Goal: Download file/media

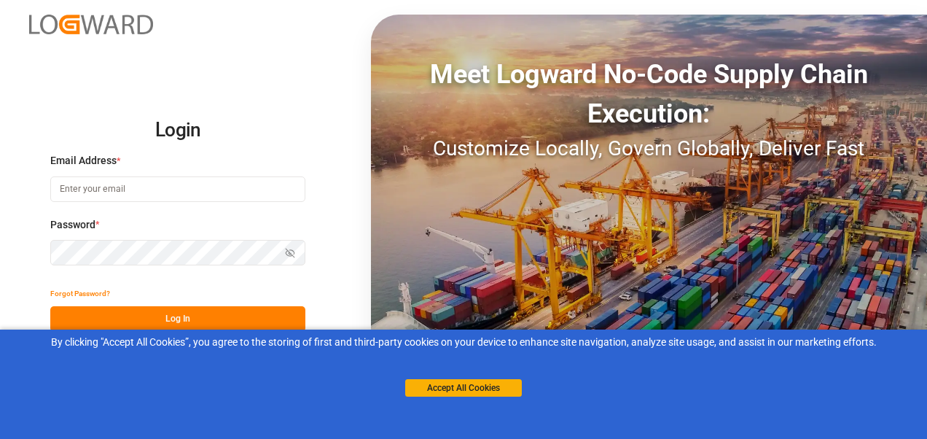
click at [129, 200] on input at bounding box center [177, 189] width 255 height 26
paste input "[PERSON_NAME][EMAIL_ADDRESS][PERSON_NAME][DOMAIN_NAME]"
type input "[PERSON_NAME][EMAIL_ADDRESS][PERSON_NAME][DOMAIN_NAME]"
click at [222, 321] on button "Log In" at bounding box center [177, 319] width 255 height 26
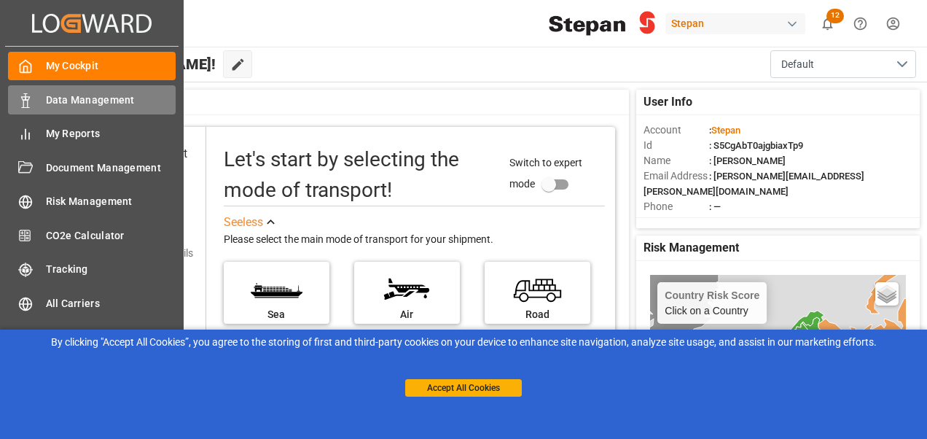
click at [26, 103] on icon at bounding box center [25, 100] width 15 height 15
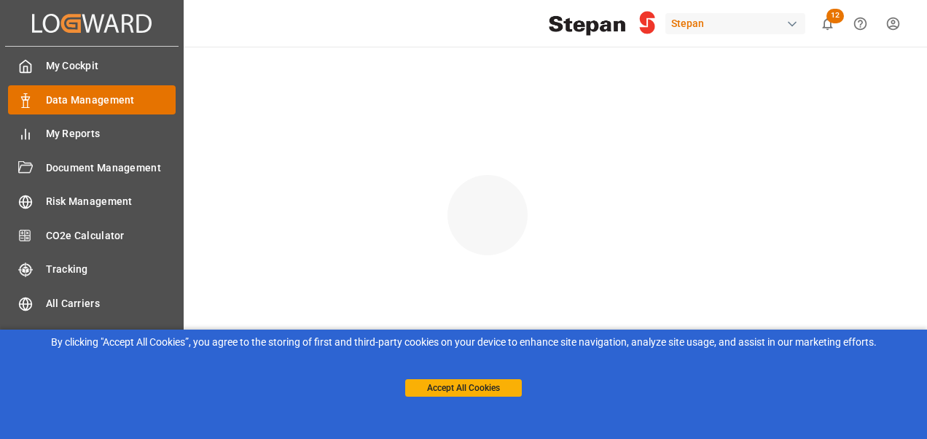
click at [86, 105] on span "Data Management" at bounding box center [111, 100] width 130 height 15
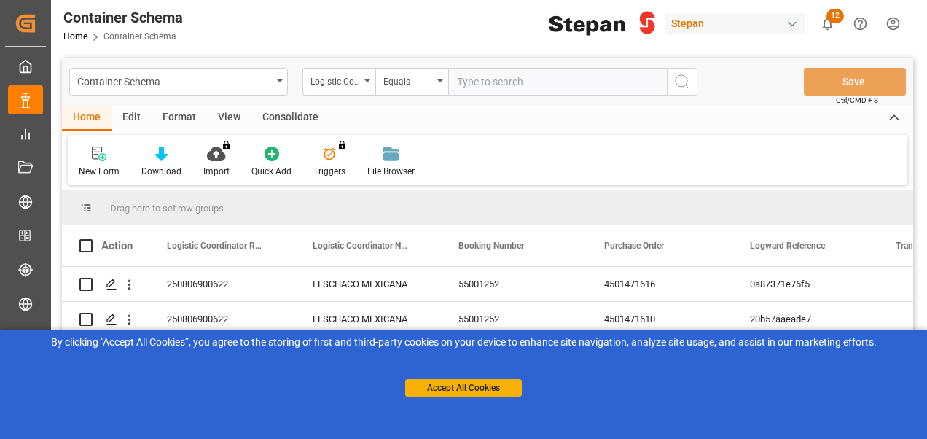
click at [484, 79] on input "text" at bounding box center [557, 82] width 219 height 28
paste input "250906900826"
type input "250906900826"
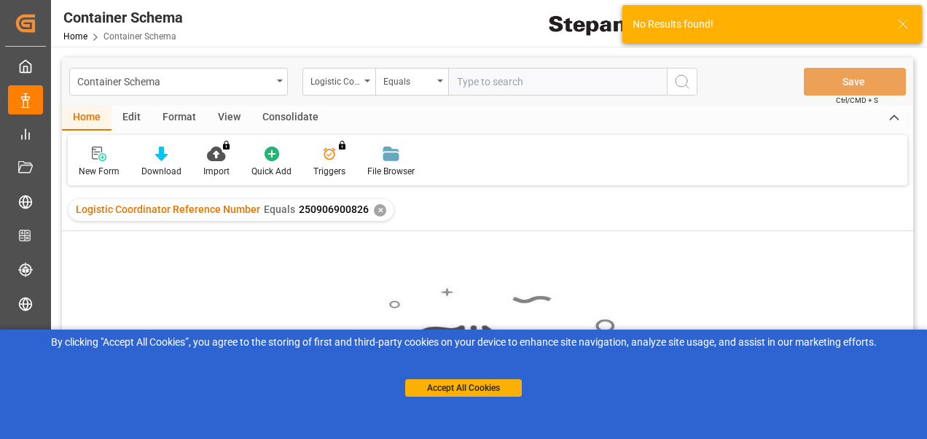
click at [375, 211] on div "✕" at bounding box center [380, 210] width 12 height 12
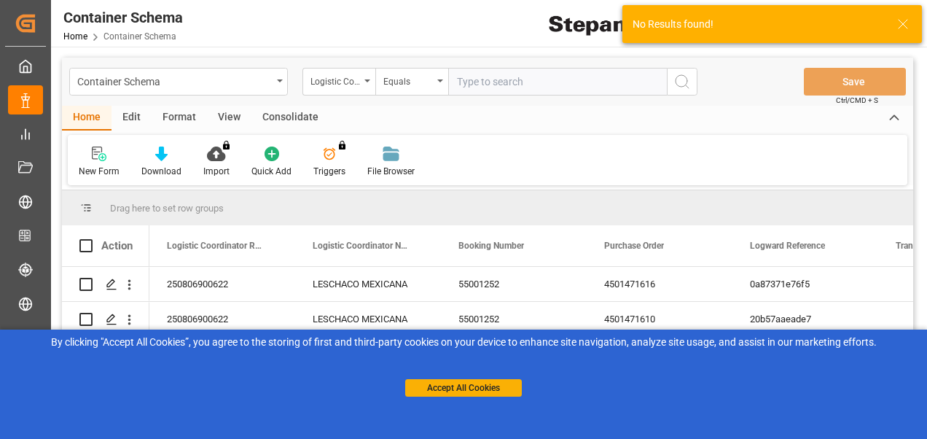
click at [469, 80] on input "text" at bounding box center [557, 82] width 219 height 28
paste input "250906900826"
type input "250906900826"
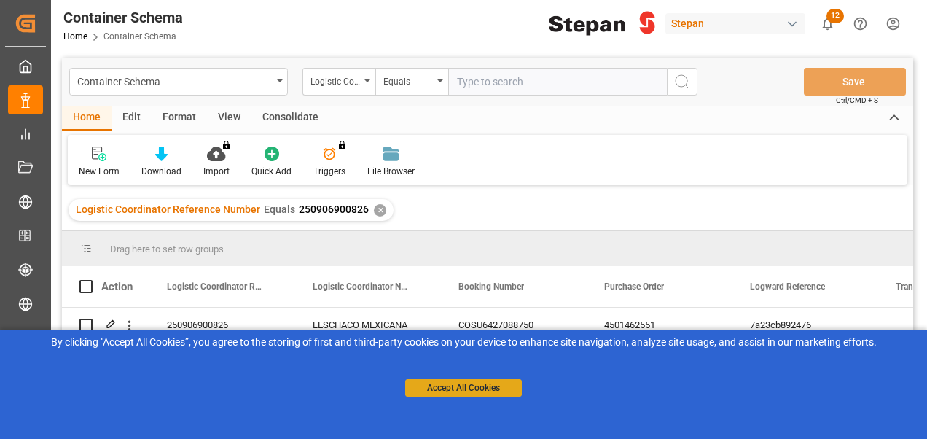
click at [453, 382] on button "Accept All Cookies" at bounding box center [463, 387] width 117 height 17
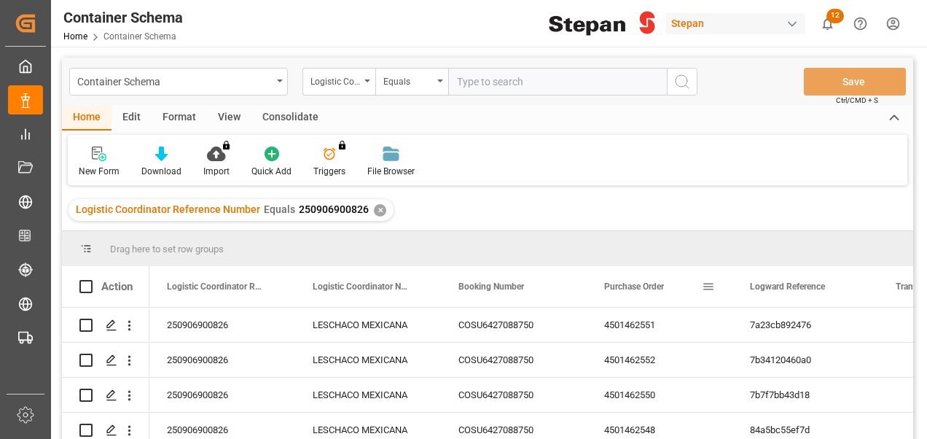
click at [631, 291] on span "Purchase Order" at bounding box center [634, 286] width 60 height 10
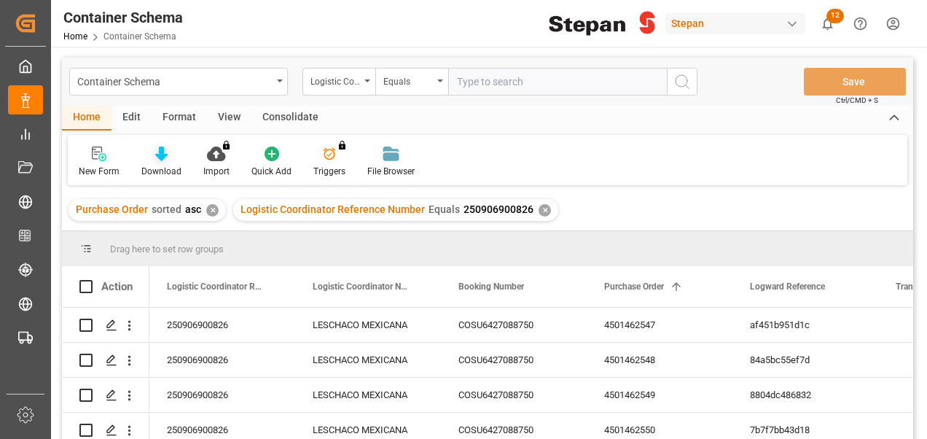
click at [161, 156] on icon at bounding box center [161, 154] width 12 height 15
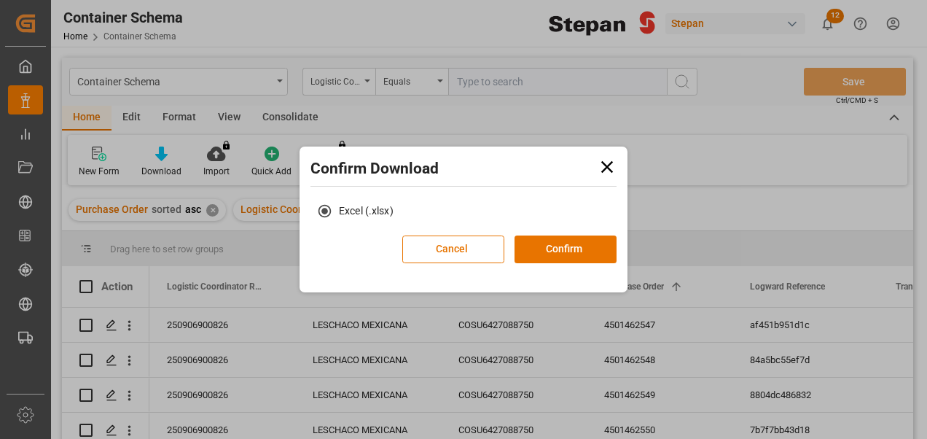
click at [568, 227] on div "Excel (.xlsx)" at bounding box center [463, 216] width 321 height 39
click at [561, 245] on button "Confirm" at bounding box center [566, 249] width 102 height 28
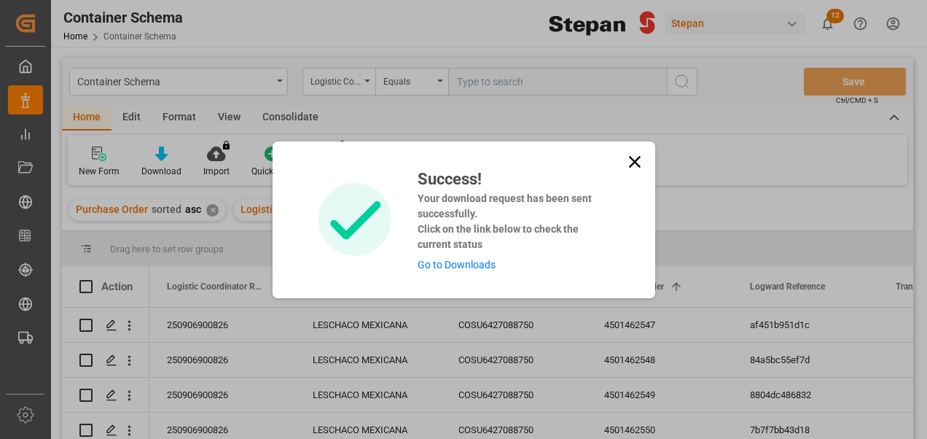
click at [460, 266] on link "Go to Downloads" at bounding box center [457, 265] width 78 height 12
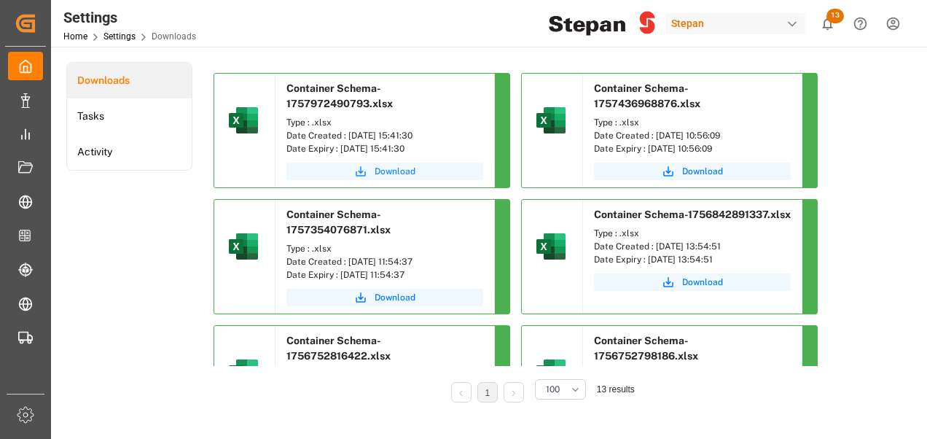
click at [421, 173] on button "Download" at bounding box center [384, 171] width 197 height 17
